Goal: Complete application form

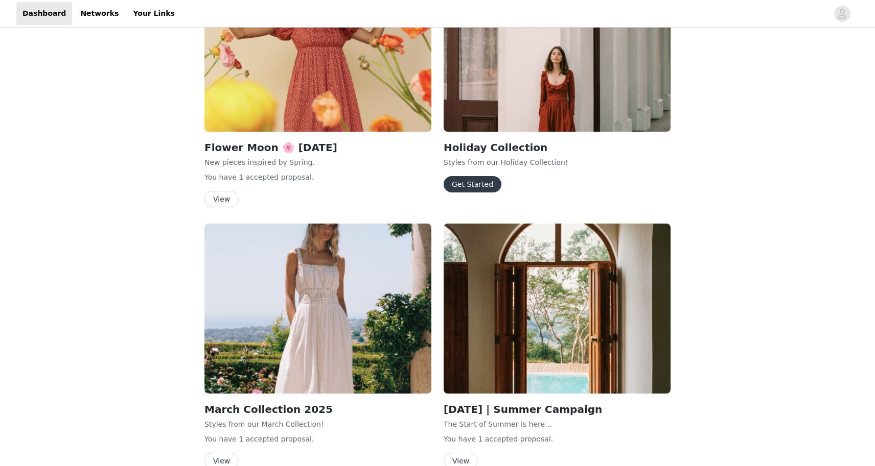
scroll to position [1267, 0]
click at [472, 191] on button "Get Started" at bounding box center [473, 184] width 58 height 16
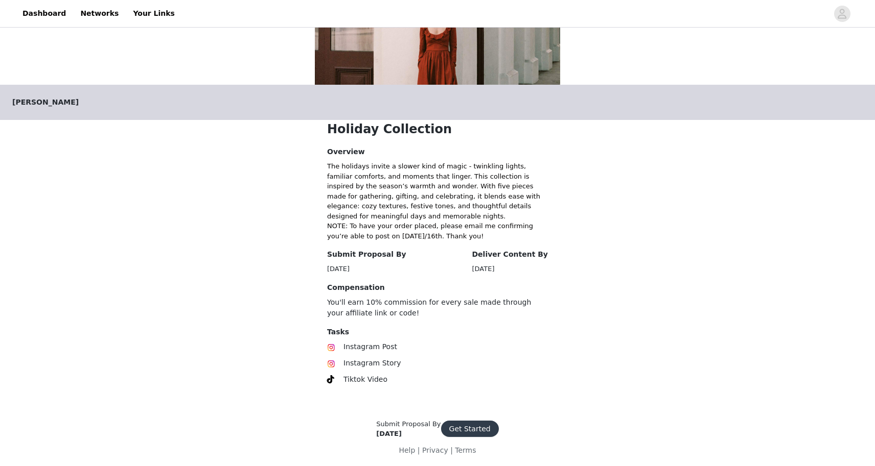
scroll to position [128, 0]
click at [472, 430] on button "Get Started" at bounding box center [470, 430] width 58 height 16
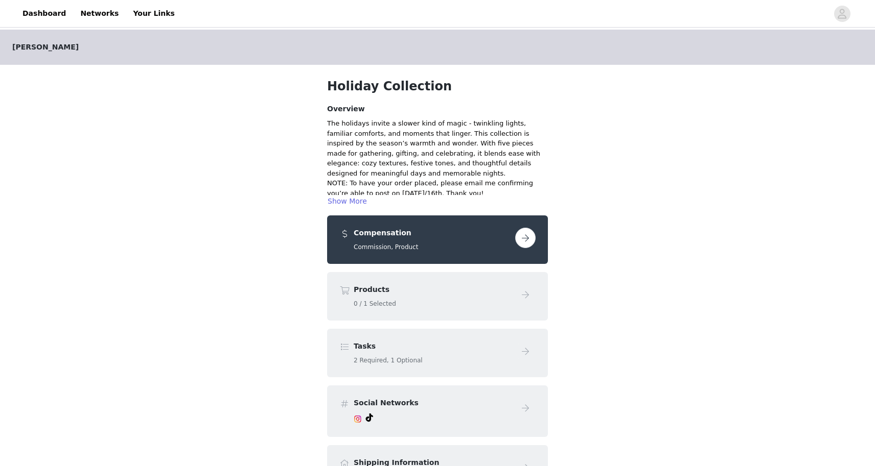
click at [522, 247] on button "button" at bounding box center [525, 238] width 20 height 20
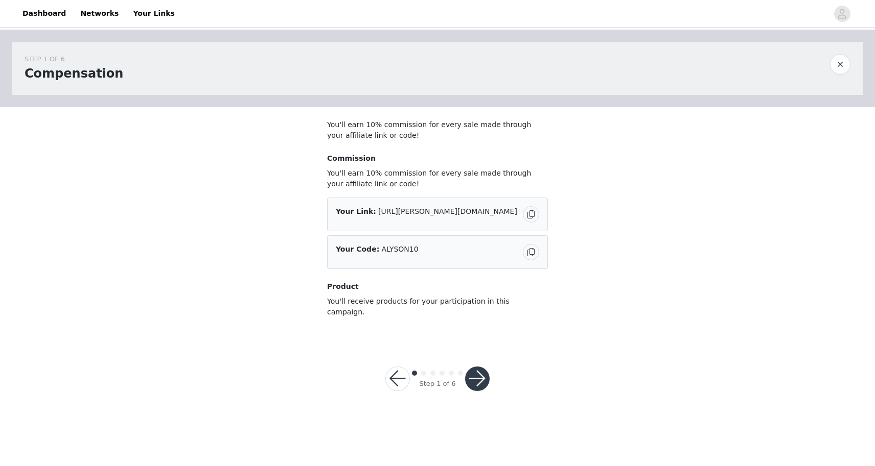
click at [480, 369] on button "button" at bounding box center [477, 379] width 25 height 25
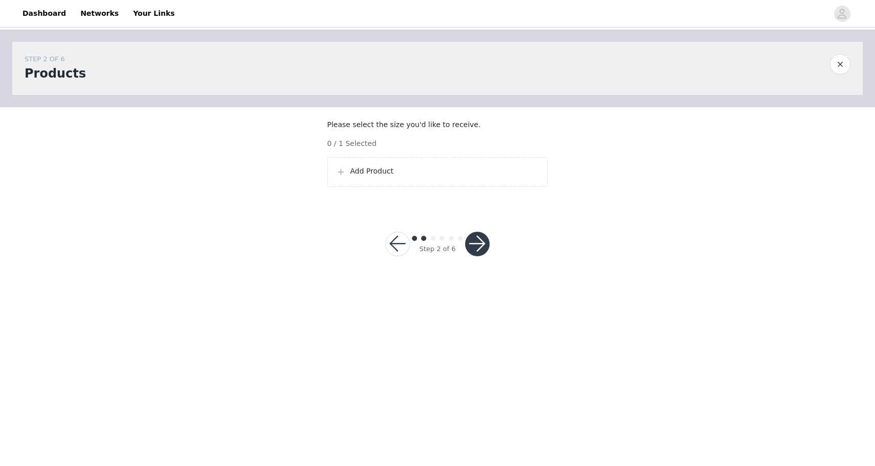
click at [442, 177] on p "Add Product" at bounding box center [444, 171] width 189 height 11
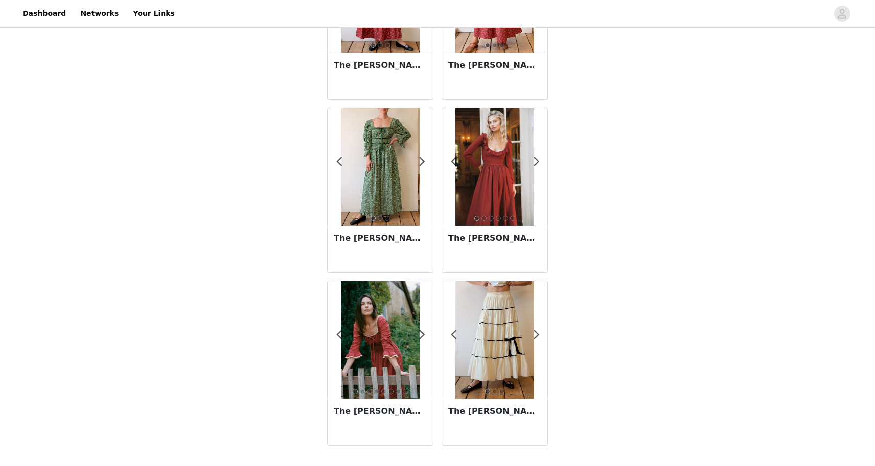
scroll to position [132, 0]
click at [498, 182] on img at bounding box center [494, 167] width 78 height 118
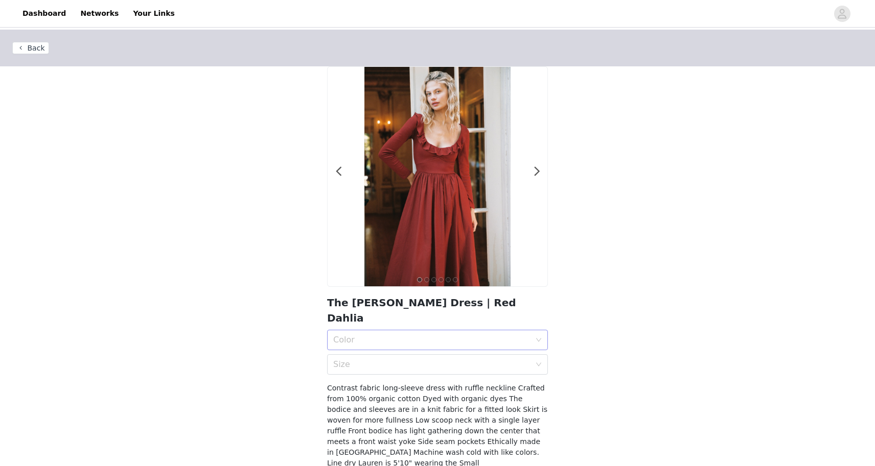
click at [481, 335] on div "Color" at bounding box center [431, 340] width 197 height 10
click at [412, 352] on div "Red Dahlia" at bounding box center [437, 347] width 208 height 11
click at [426, 360] on div "Size" at bounding box center [431, 365] width 197 height 10
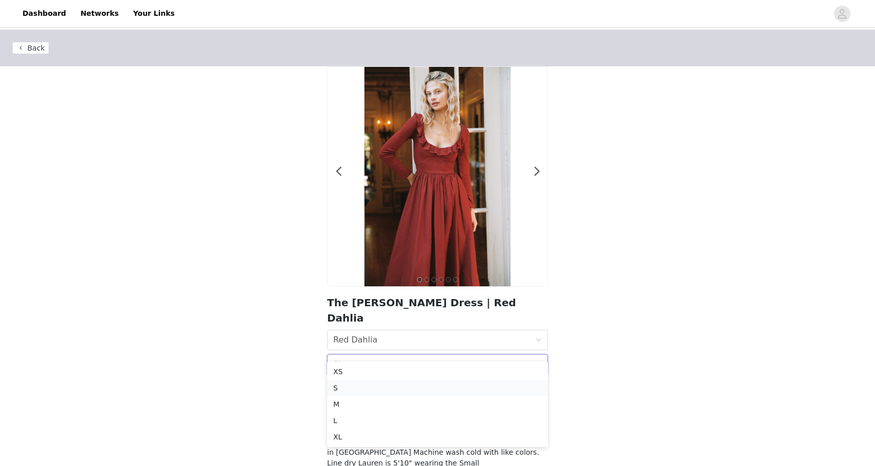
click at [360, 390] on div "S" at bounding box center [437, 388] width 208 height 11
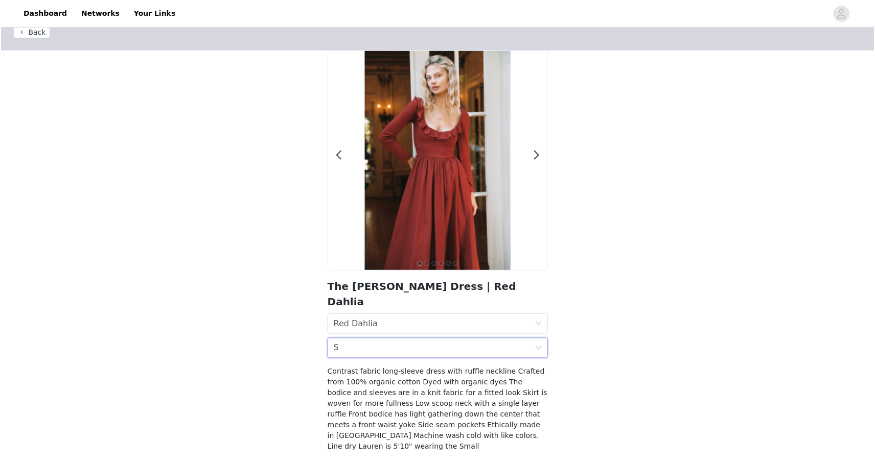
scroll to position [25, 0]
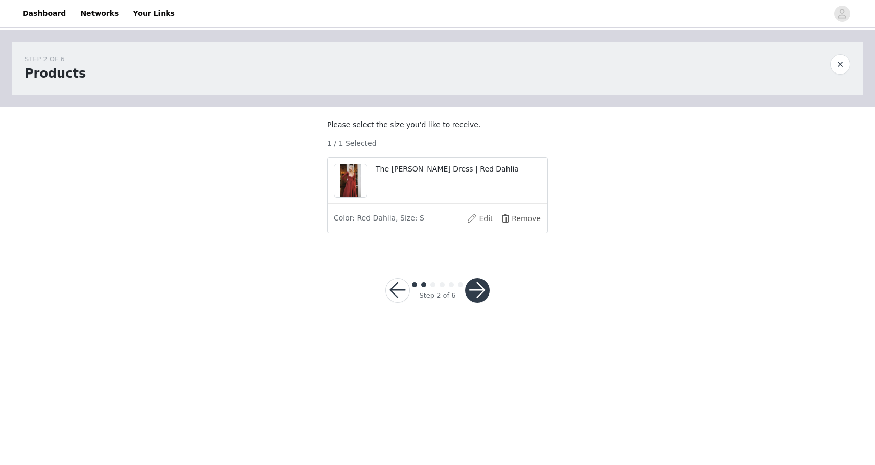
click at [480, 302] on button "button" at bounding box center [477, 290] width 25 height 25
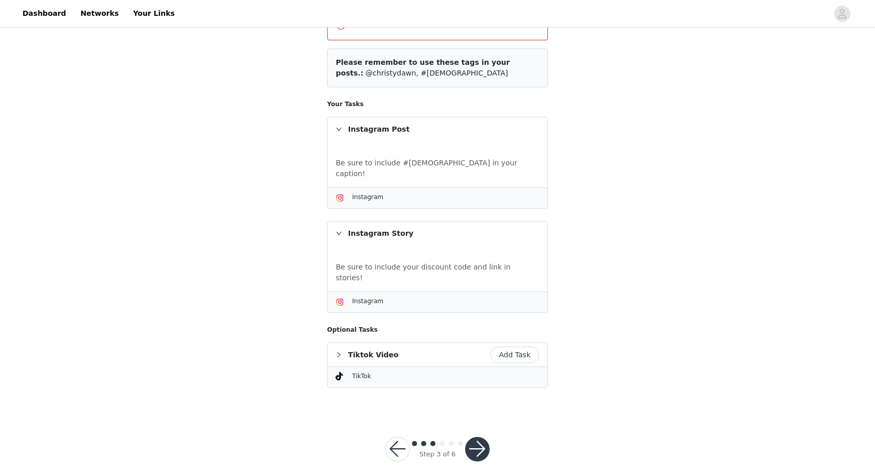
scroll to position [137, 0]
click at [399, 438] on button "button" at bounding box center [397, 450] width 25 height 25
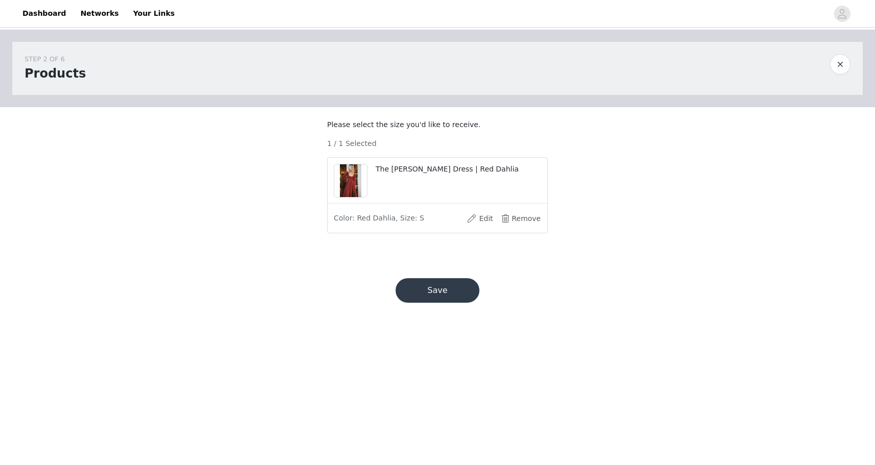
click at [353, 192] on img at bounding box center [351, 181] width 22 height 33
click at [475, 227] on button "Edit" at bounding box center [479, 219] width 41 height 16
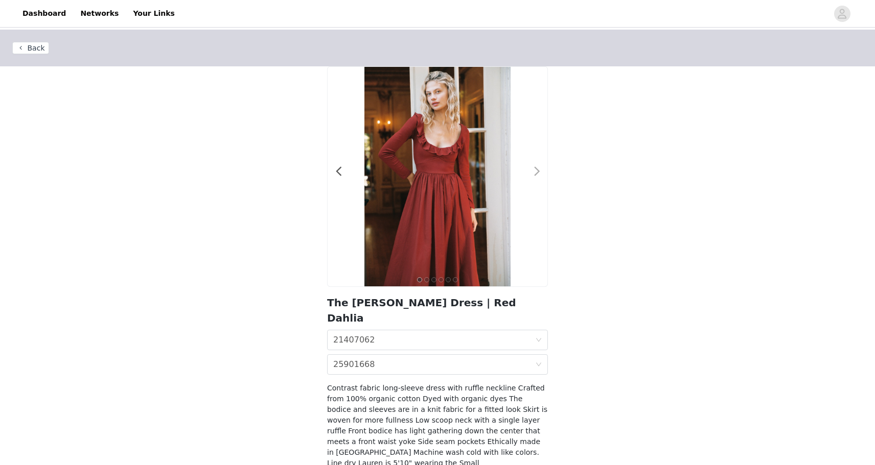
click at [535, 172] on span at bounding box center [536, 172] width 23 height 0
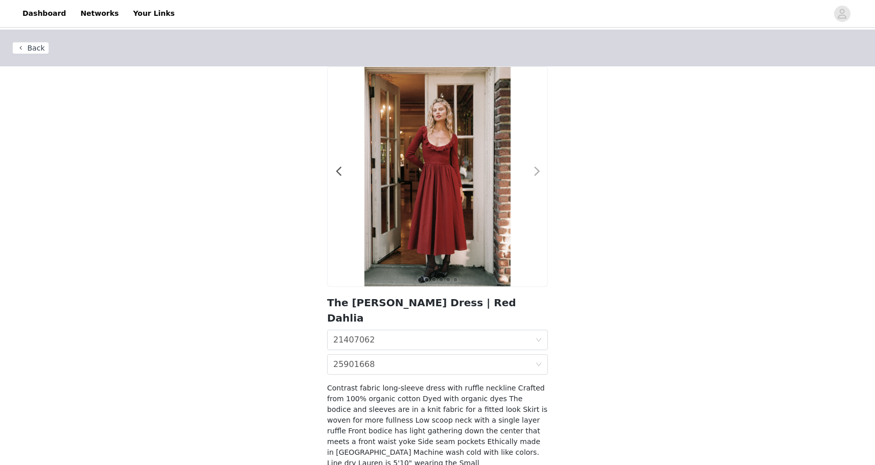
click at [535, 172] on span at bounding box center [536, 172] width 23 height 0
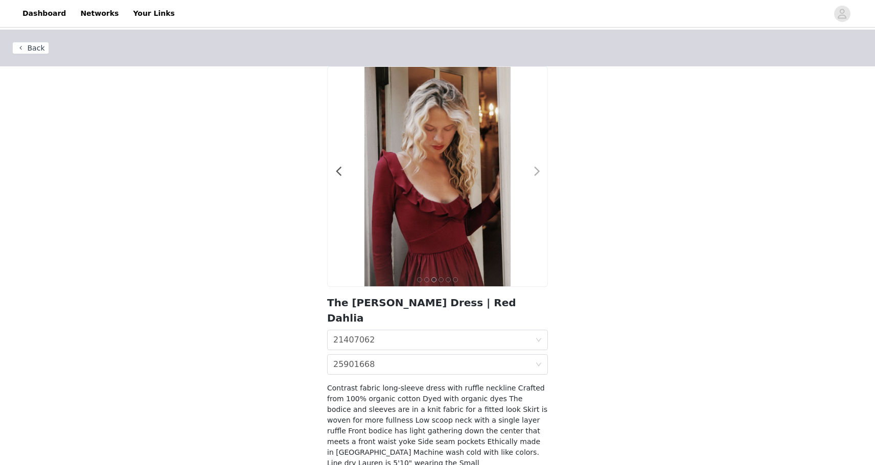
click at [535, 172] on span at bounding box center [536, 172] width 23 height 0
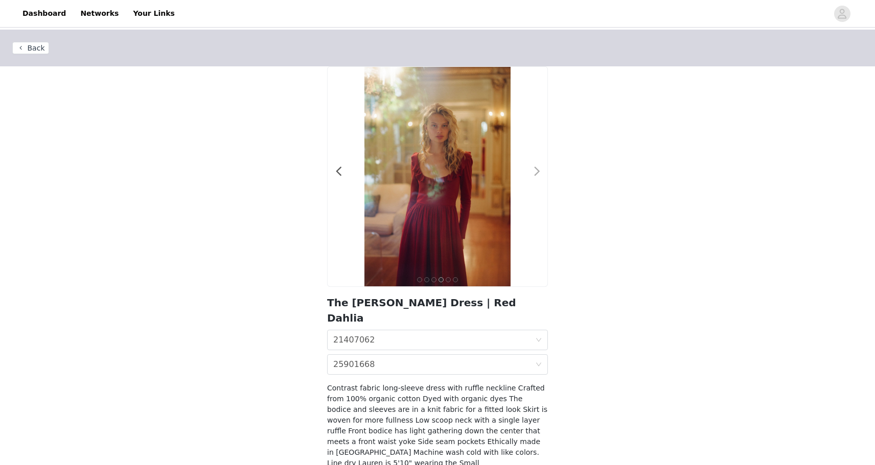
click at [535, 172] on span at bounding box center [536, 172] width 23 height 0
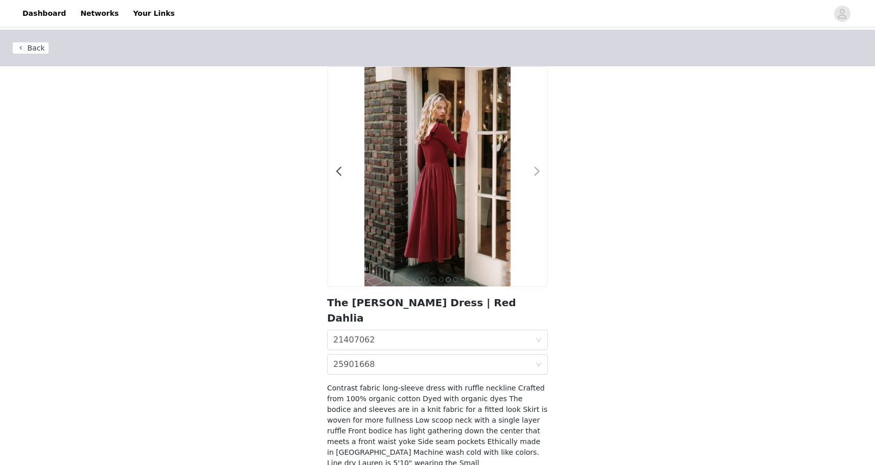
click at [535, 172] on span at bounding box center [536, 172] width 23 height 0
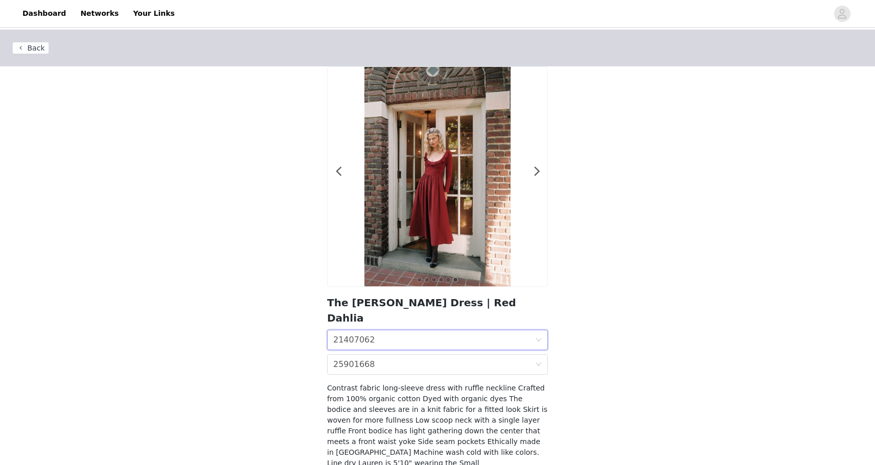
click at [428, 331] on div "Color 21407062" at bounding box center [434, 340] width 202 height 19
click at [391, 345] on div "Red Dahlia" at bounding box center [437, 347] width 208 height 11
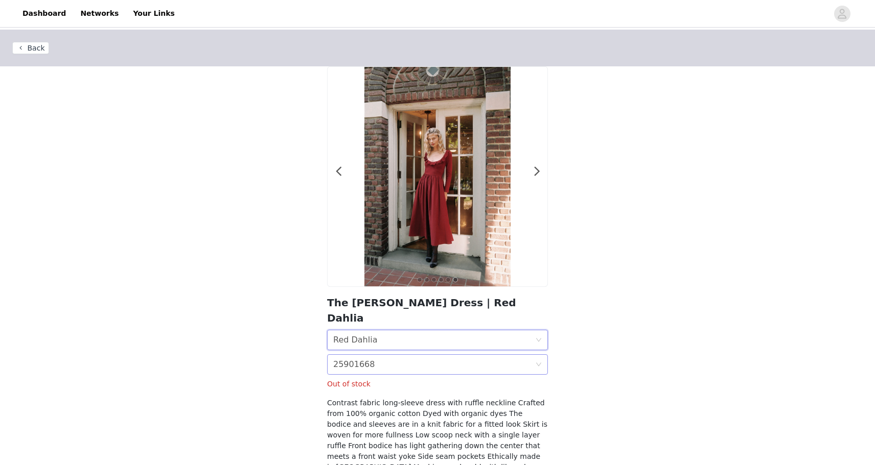
click at [378, 355] on div "Size 25901668" at bounding box center [434, 364] width 202 height 19
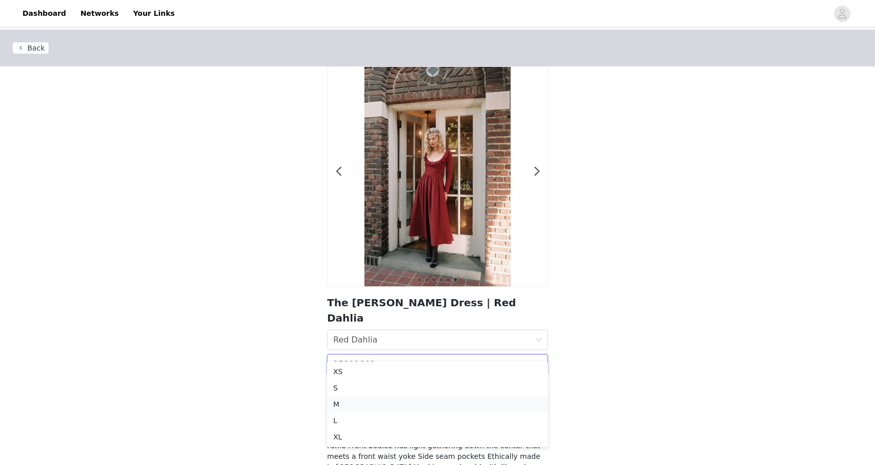
click at [342, 401] on div "M" at bounding box center [437, 404] width 208 height 11
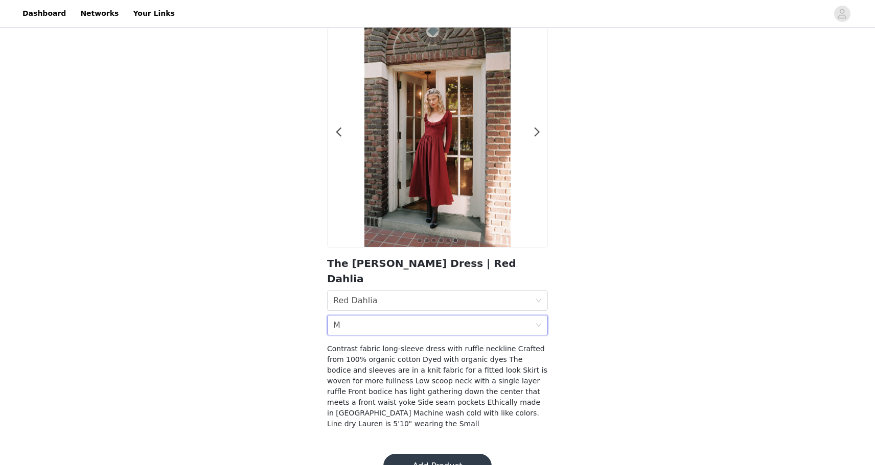
scroll to position [39, 0]
click at [407, 316] on div "Size M" at bounding box center [434, 325] width 202 height 19
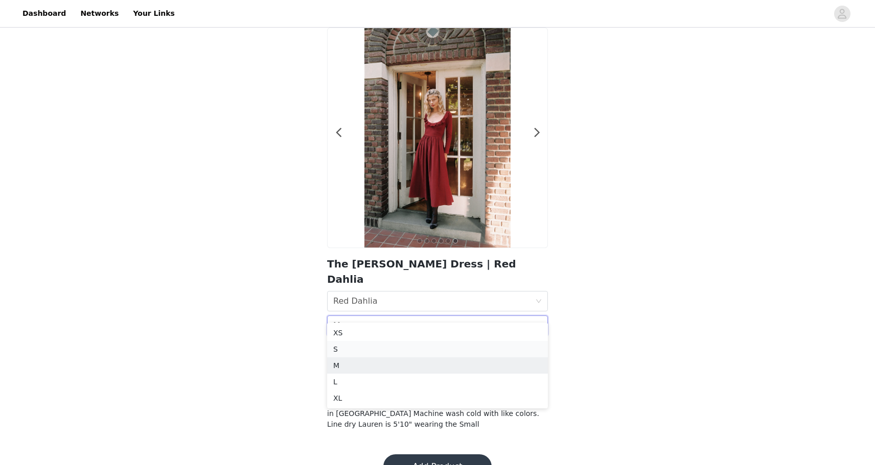
click at [358, 352] on div "S" at bounding box center [437, 349] width 208 height 11
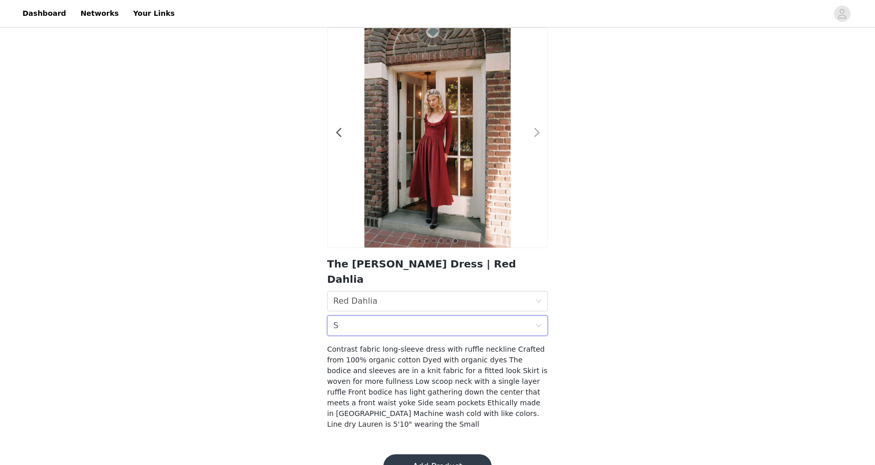
click at [532, 137] on div at bounding box center [530, 138] width 10 height 10
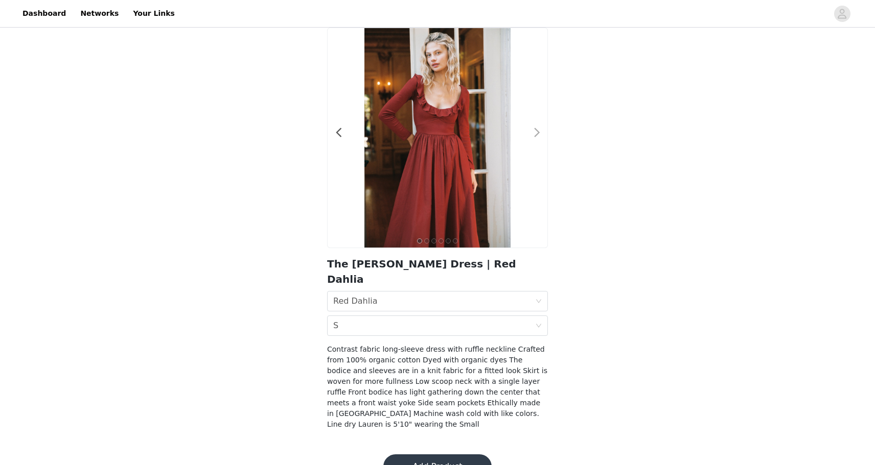
click at [538, 133] on span at bounding box center [536, 133] width 23 height 0
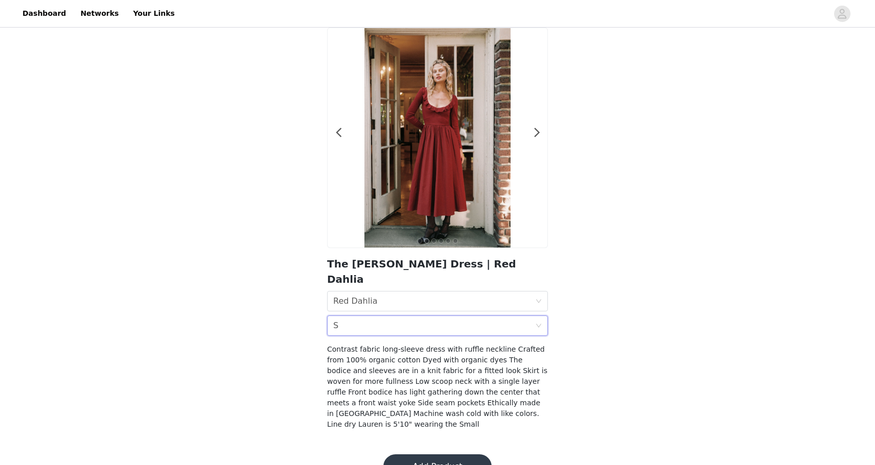
click at [392, 316] on div "Size S" at bounding box center [434, 325] width 202 height 19
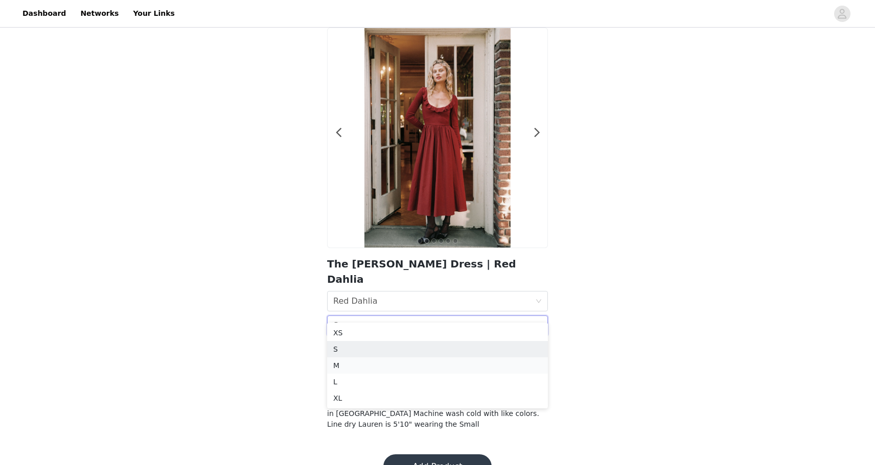
click at [349, 361] on div "M" at bounding box center [437, 365] width 208 height 11
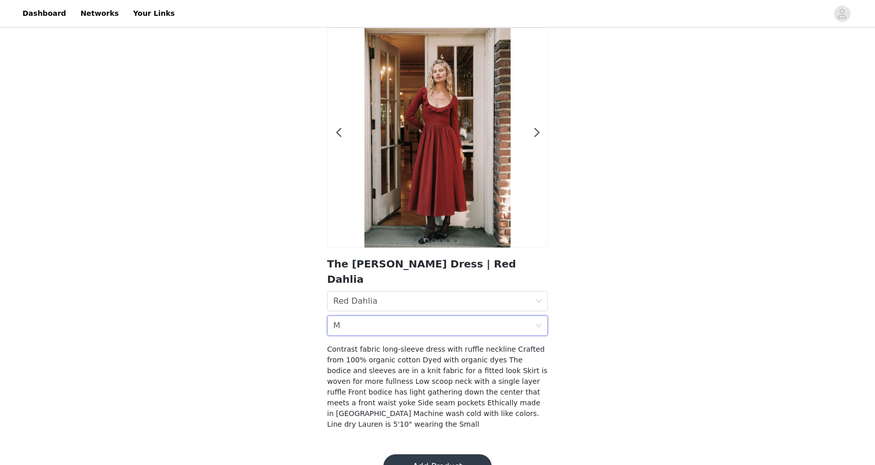
click at [435, 455] on button "Add Product" at bounding box center [437, 467] width 108 height 25
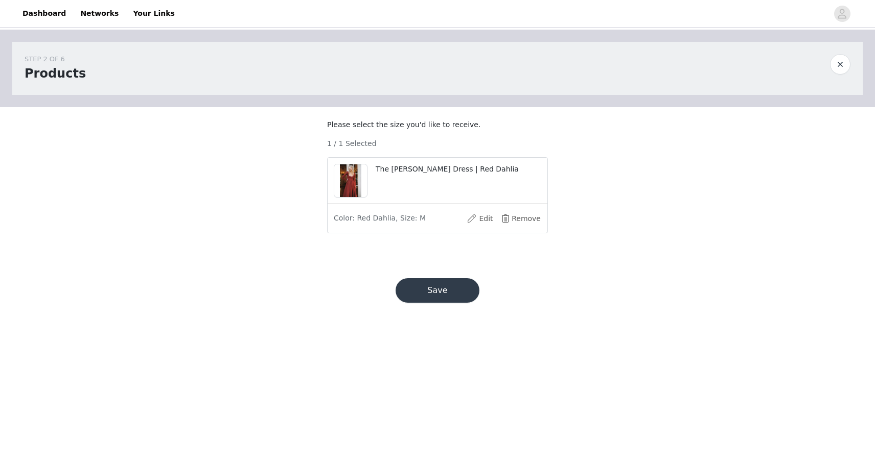
click at [445, 315] on div "Save" at bounding box center [437, 290] width 108 height 49
click at [447, 303] on button "Save" at bounding box center [437, 290] width 84 height 25
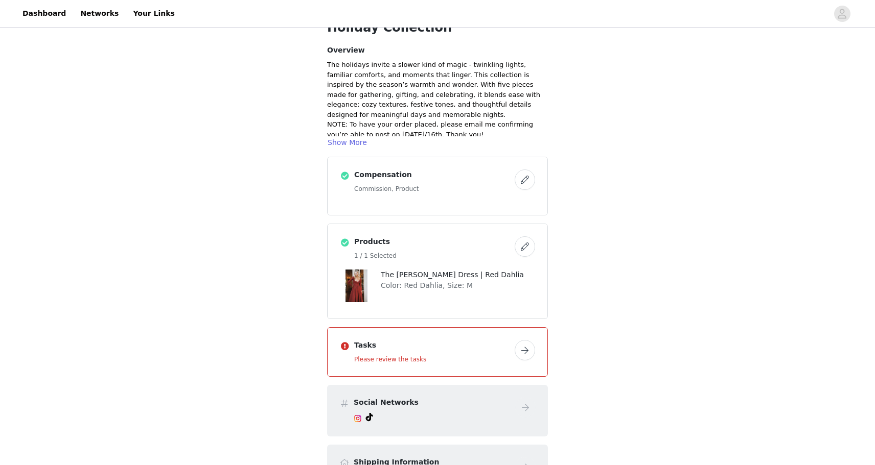
scroll to position [65, 0]
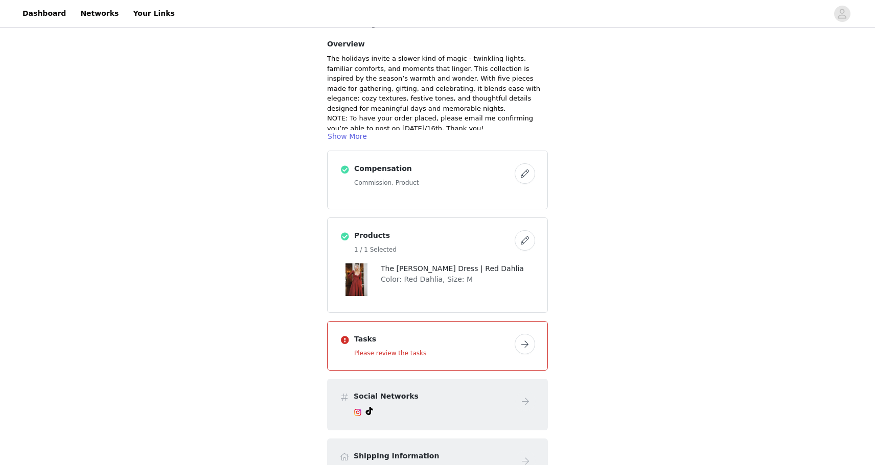
click at [536, 345] on div "Tasks Please review the tasks" at bounding box center [438, 346] width 220 height 49
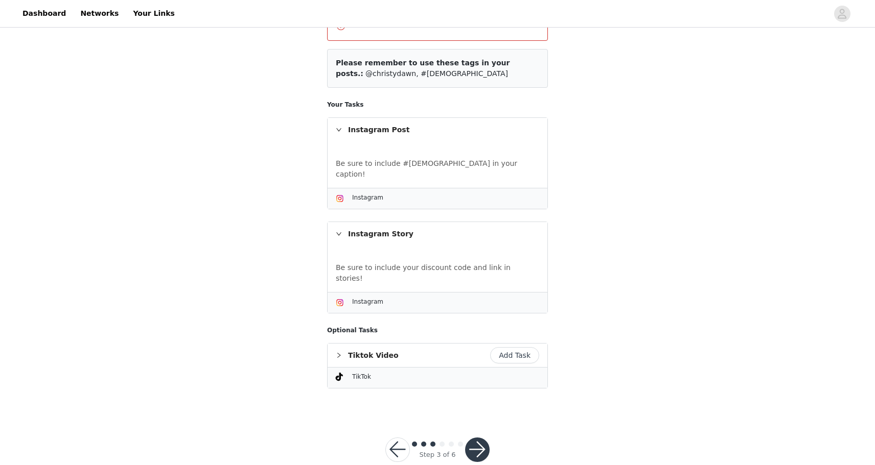
scroll to position [137, 0]
click at [483, 438] on button "button" at bounding box center [477, 450] width 25 height 25
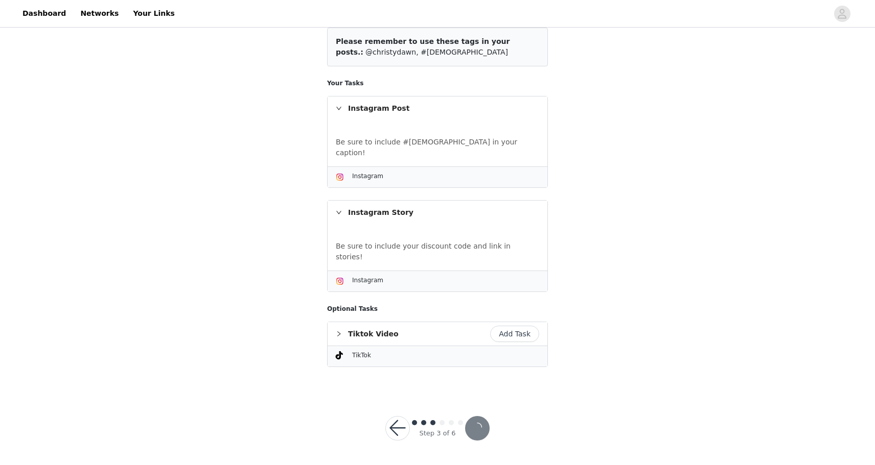
scroll to position [100, 0]
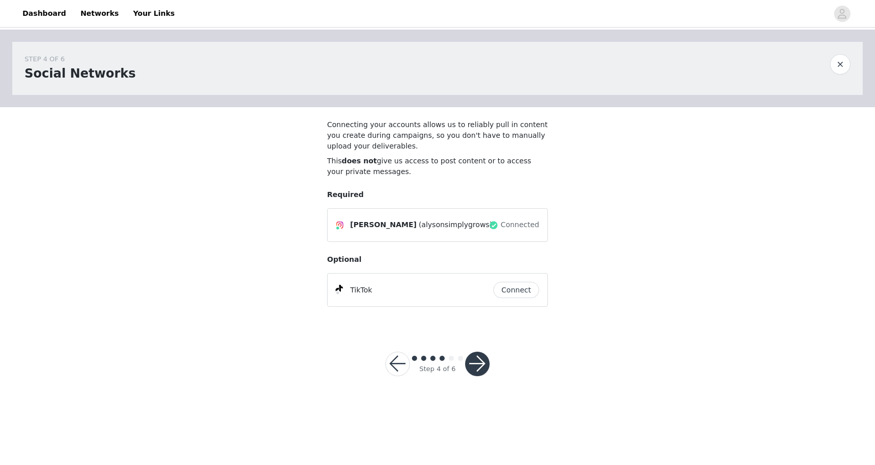
click at [471, 360] on button "button" at bounding box center [477, 364] width 25 height 25
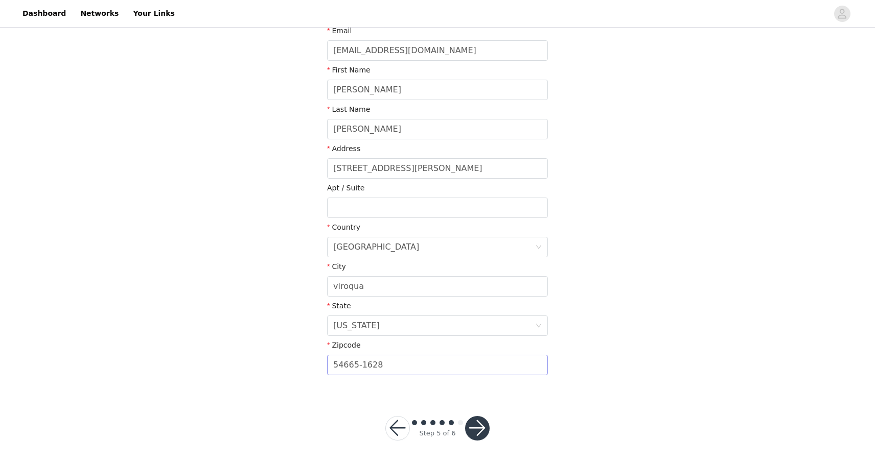
scroll to position [154, 0]
click at [488, 422] on div at bounding box center [477, 429] width 25 height 25
click at [481, 428] on button "button" at bounding box center [477, 429] width 25 height 25
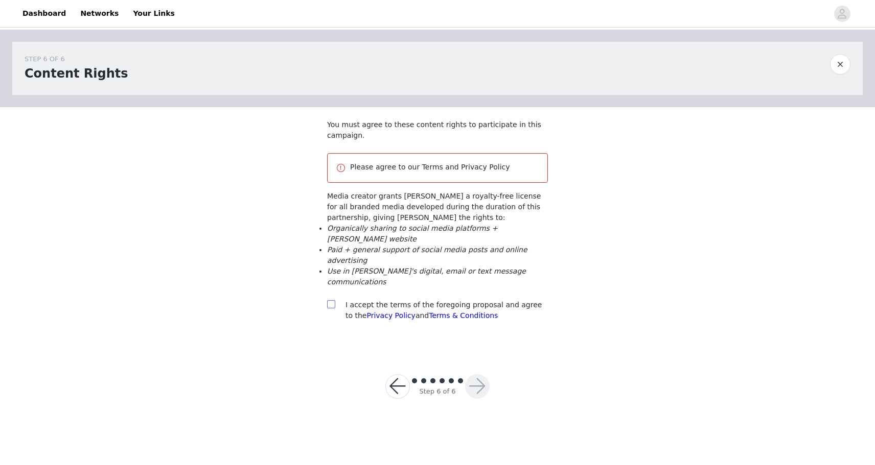
click at [333, 307] on input "checkbox" at bounding box center [330, 303] width 7 height 7
checkbox input "true"
click at [479, 397] on button "button" at bounding box center [477, 387] width 25 height 25
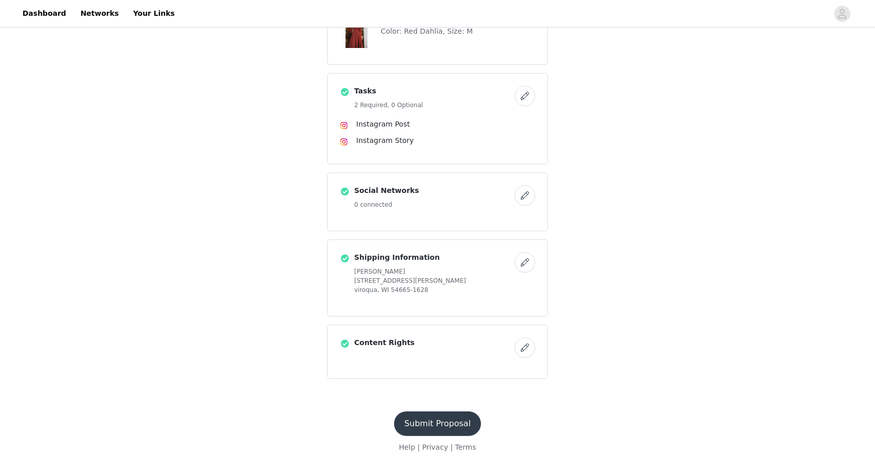
scroll to position [313, 0]
click at [457, 419] on button "Submit Proposal" at bounding box center [437, 424] width 87 height 25
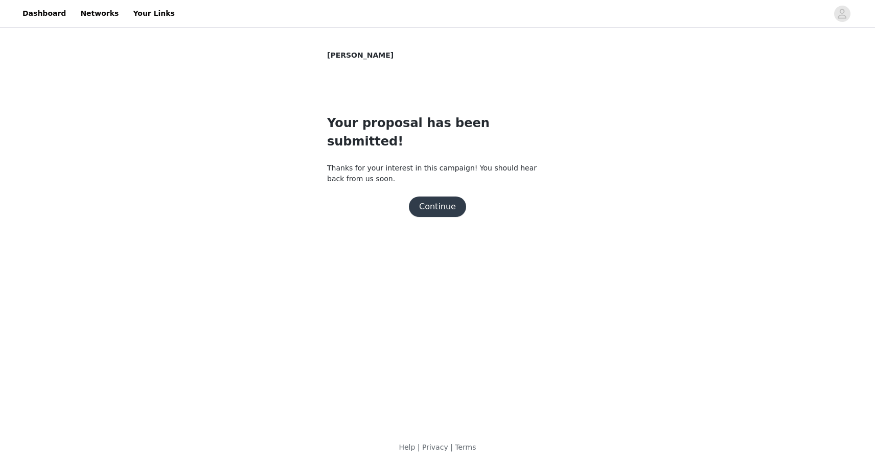
scroll to position [0, 0]
click at [444, 197] on button "Continue" at bounding box center [437, 207] width 57 height 20
